Goal: Check status: Check status

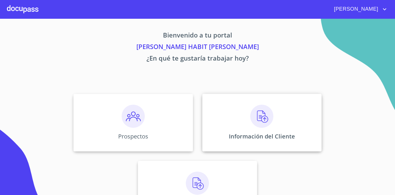
click at [259, 104] on div "Información del Cliente" at bounding box center [261, 123] width 119 height 58
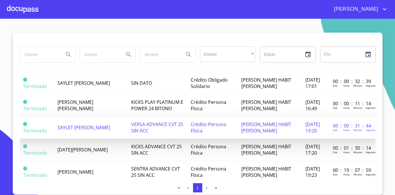
scroll to position [130, 0]
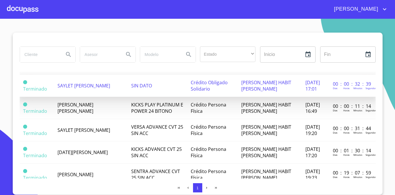
click at [149, 78] on td "SIN DATO" at bounding box center [157, 86] width 59 height 22
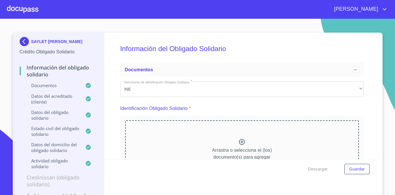
click at [31, 11] on div at bounding box center [22, 9] width 31 height 18
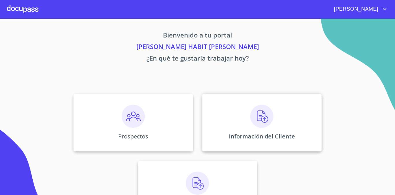
click at [256, 111] on img at bounding box center [261, 116] width 23 height 23
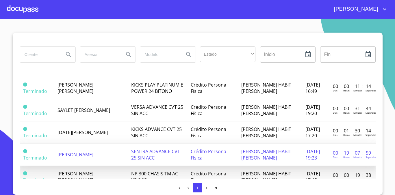
scroll to position [150, 0]
click at [115, 100] on td "SAYLET [PERSON_NAME]" at bounding box center [91, 111] width 74 height 22
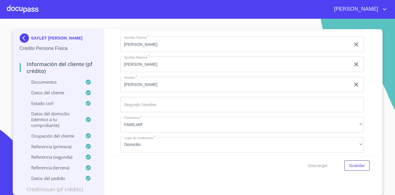
scroll to position [2961, 0]
